Goal: Task Accomplishment & Management: Manage account settings

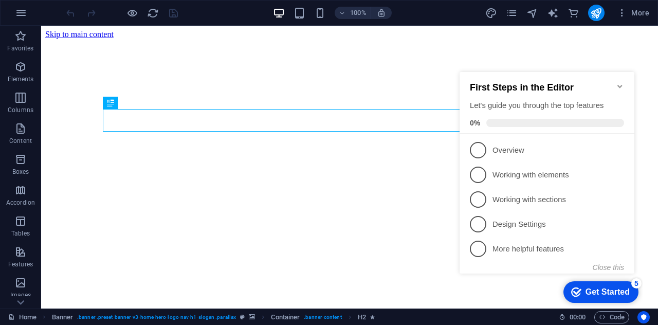
click at [623, 85] on icon "Minimize checklist" at bounding box center [619, 86] width 8 height 8
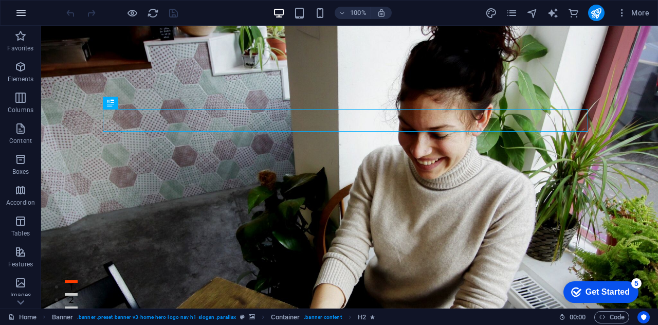
click at [22, 13] on icon "button" at bounding box center [21, 13] width 12 height 12
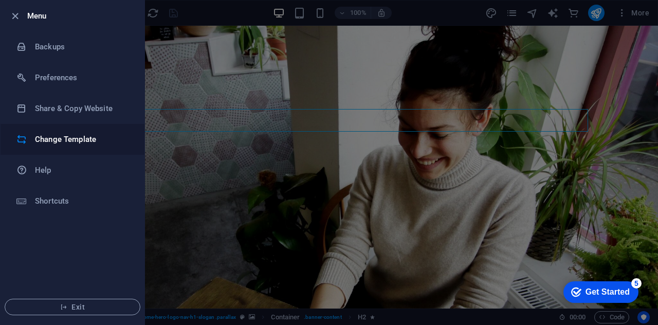
click at [69, 136] on h6 "Change Template" at bounding box center [82, 139] width 95 height 12
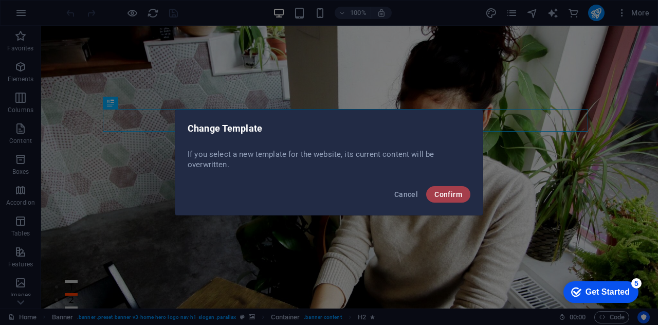
click at [447, 198] on span "Confirm" at bounding box center [448, 194] width 28 height 8
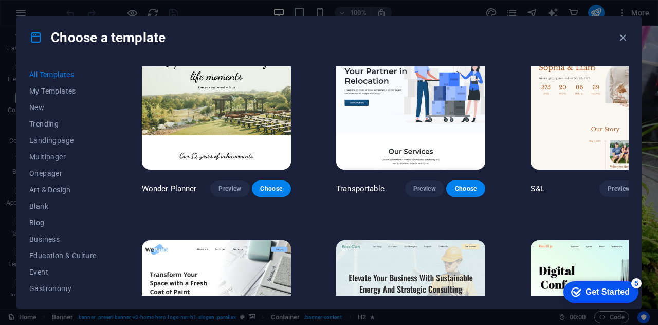
scroll to position [670, 0]
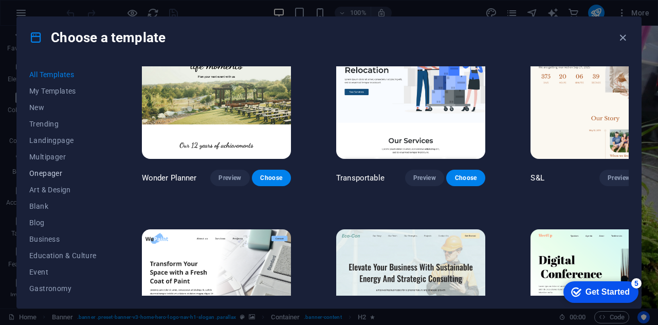
click at [59, 174] on span "Onepager" at bounding box center [62, 173] width 67 height 8
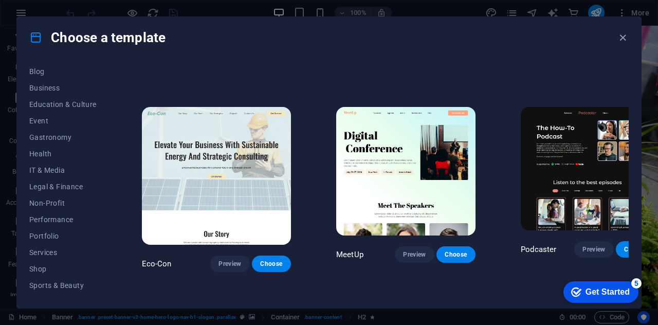
scroll to position [457, 0]
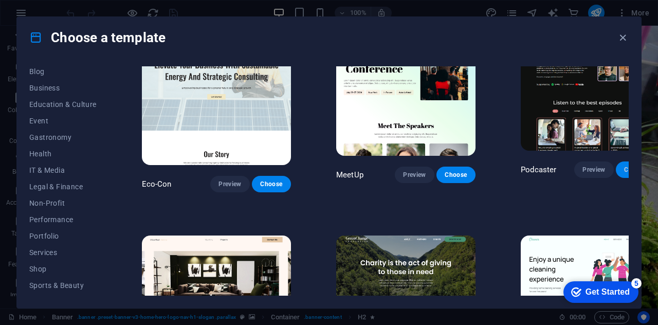
click at [624, 165] on span "Choose" at bounding box center [635, 169] width 23 height 8
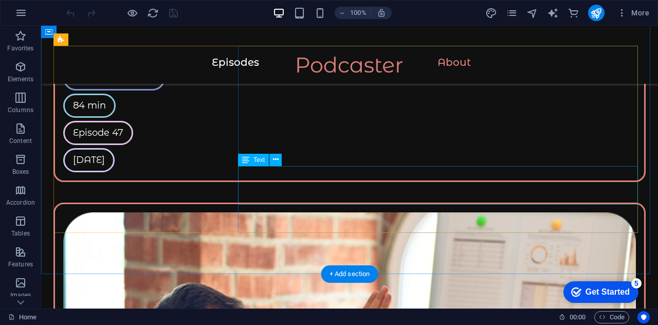
scroll to position [1878, 0]
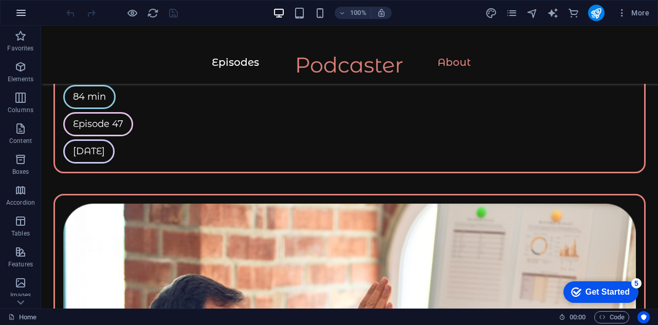
click at [22, 11] on icon "button" at bounding box center [21, 13] width 12 height 12
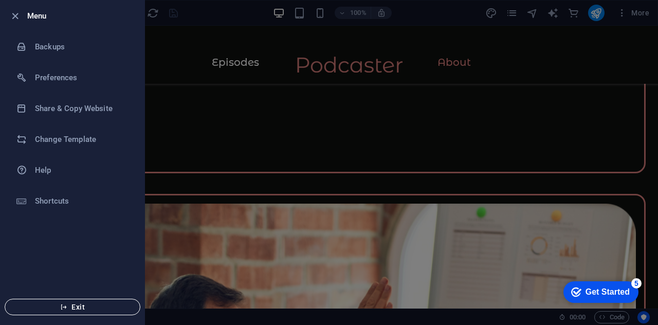
click at [67, 305] on icon "button" at bounding box center [63, 306] width 7 height 7
